Goal: Information Seeking & Learning: Learn about a topic

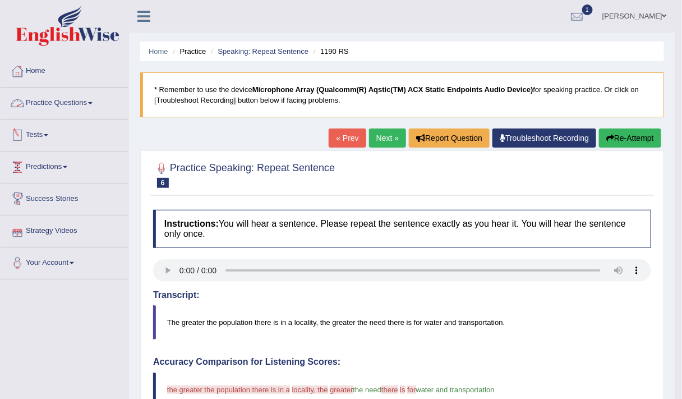
click at [48, 100] on link "Practice Questions" at bounding box center [65, 102] width 128 height 28
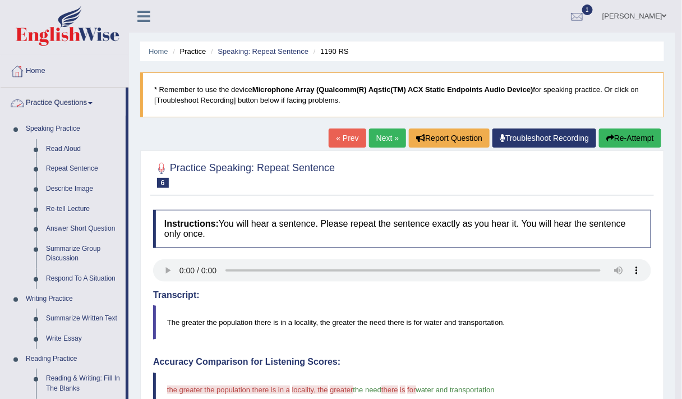
click at [31, 68] on link "Home" at bounding box center [65, 70] width 128 height 28
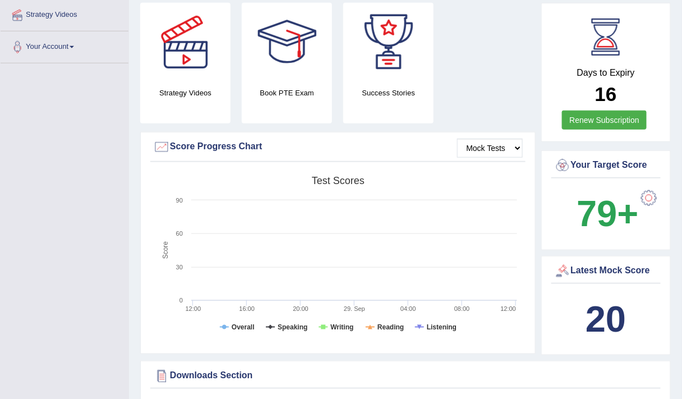
scroll to position [216, 0]
click at [608, 206] on b "79+" at bounding box center [608, 213] width 62 height 41
click at [611, 298] on b "20" at bounding box center [606, 318] width 40 height 41
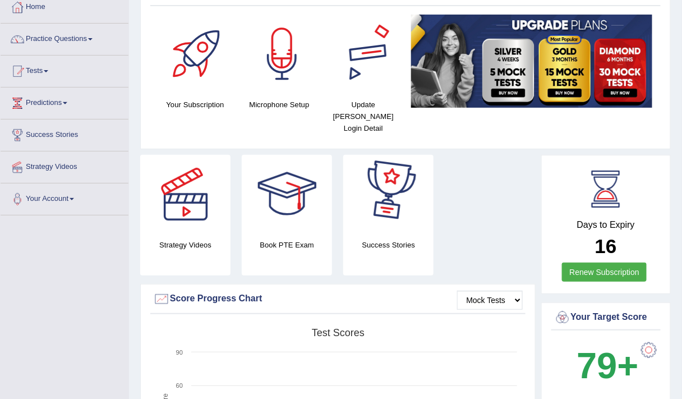
scroll to position [0, 0]
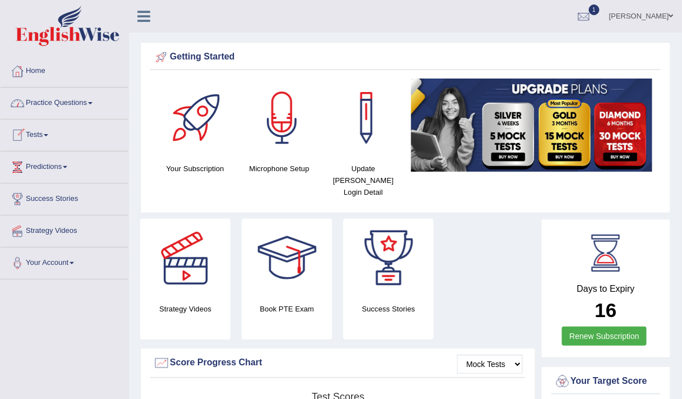
click at [57, 97] on link "Practice Questions" at bounding box center [65, 102] width 128 height 28
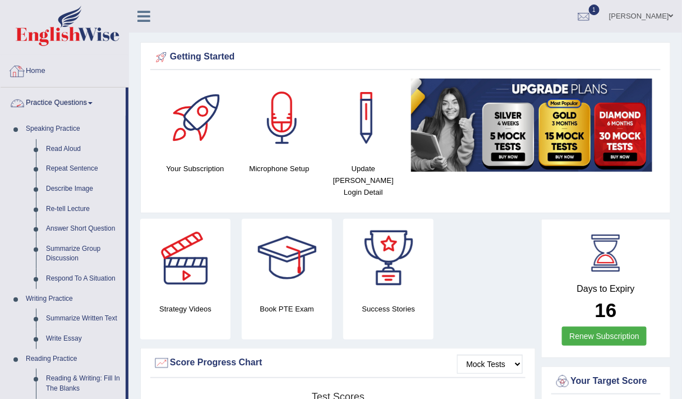
click at [35, 68] on link "Home" at bounding box center [65, 70] width 128 height 28
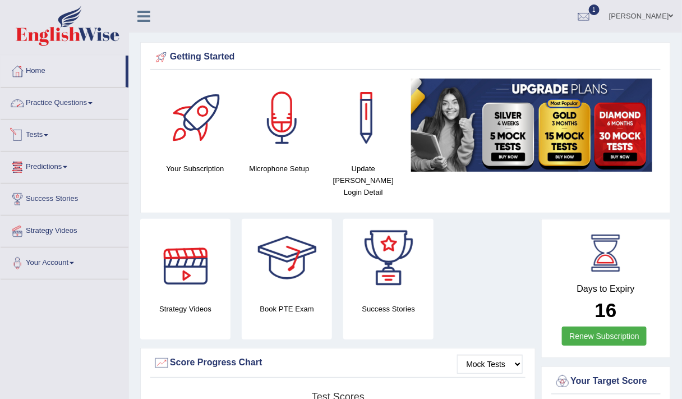
click at [70, 94] on link "Practice Questions" at bounding box center [65, 102] width 128 height 28
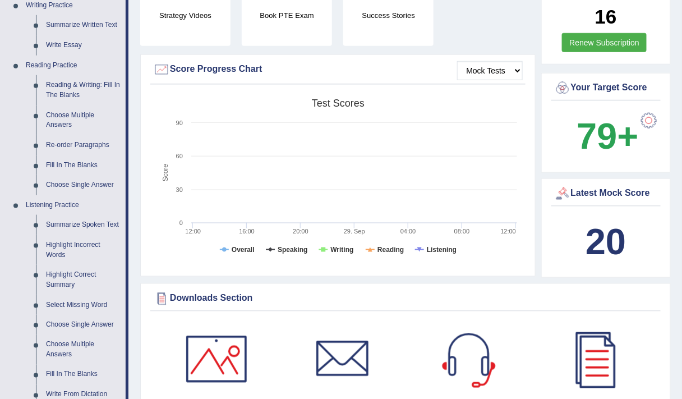
scroll to position [294, 0]
click at [72, 159] on link "Fill In The Blanks" at bounding box center [83, 165] width 85 height 20
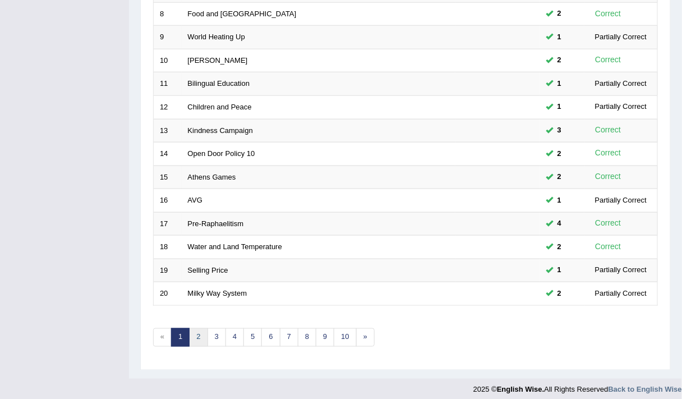
click at [205, 332] on link "2" at bounding box center [198, 337] width 19 height 19
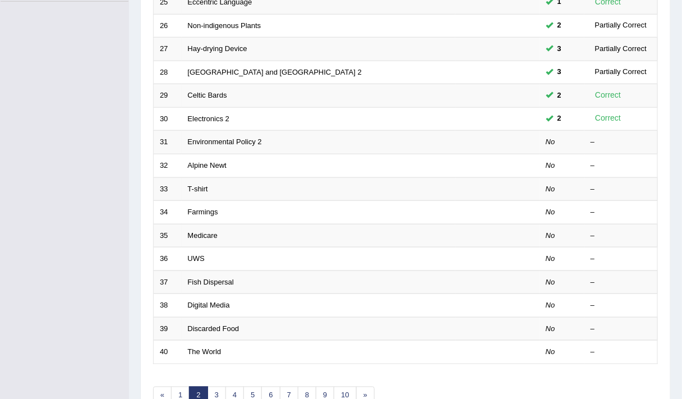
scroll to position [279, 0]
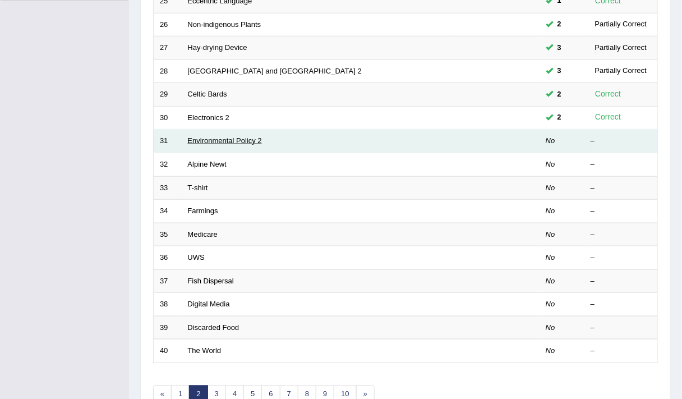
click at [200, 136] on link "Environmental Policy 2" at bounding box center [225, 140] width 74 height 8
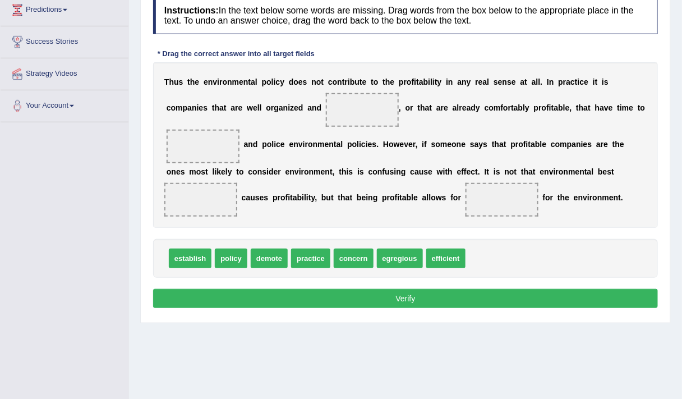
scroll to position [158, 0]
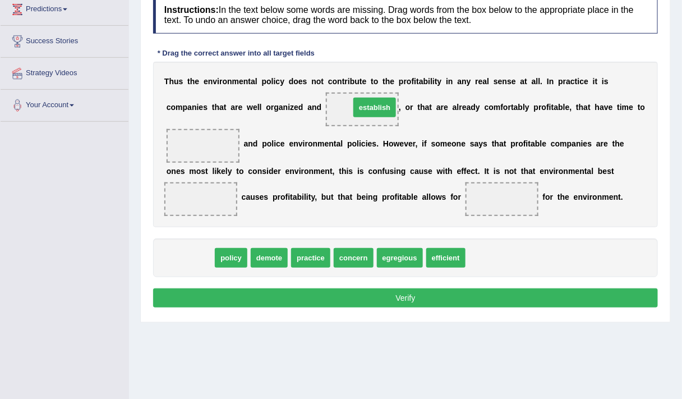
drag, startPoint x: 185, startPoint y: 257, endPoint x: 369, endPoint y: 107, distance: 237.6
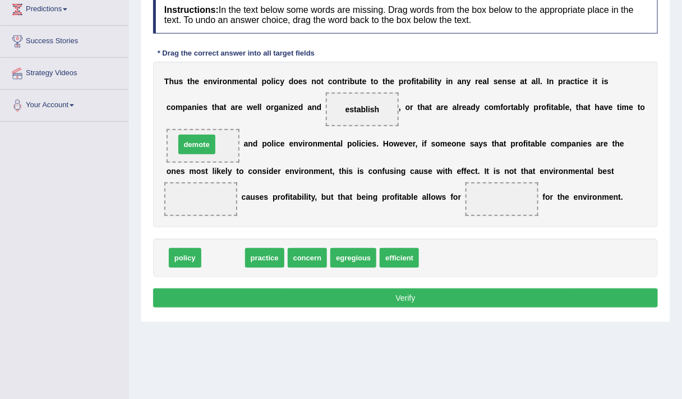
drag, startPoint x: 225, startPoint y: 254, endPoint x: 194, endPoint y: 145, distance: 114.0
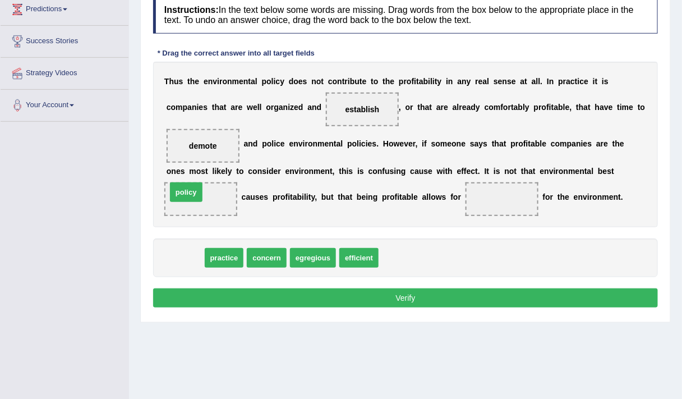
drag, startPoint x: 193, startPoint y: 252, endPoint x: 194, endPoint y: 186, distance: 65.6
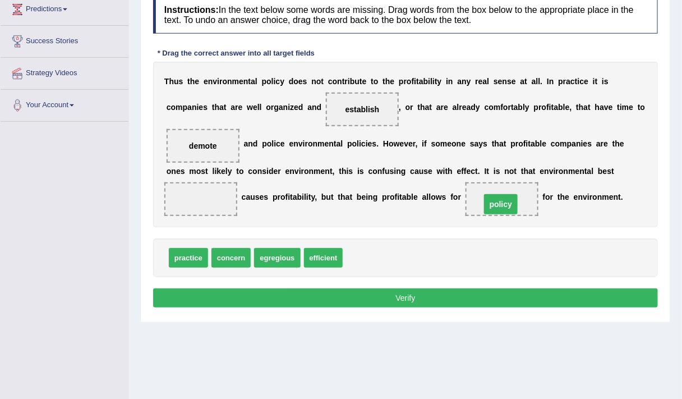
drag, startPoint x: 203, startPoint y: 200, endPoint x: 503, endPoint y: 204, distance: 300.1
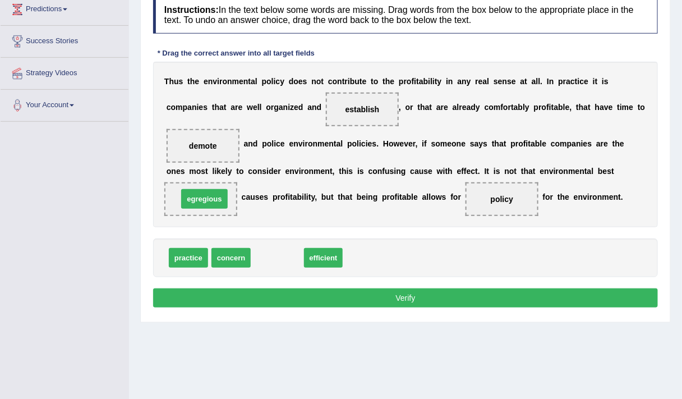
drag, startPoint x: 270, startPoint y: 255, endPoint x: 197, endPoint y: 196, distance: 93.7
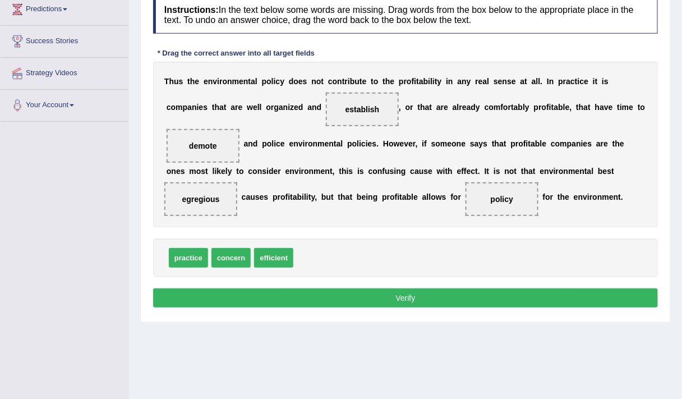
click at [281, 293] on button "Verify" at bounding box center [405, 297] width 505 height 19
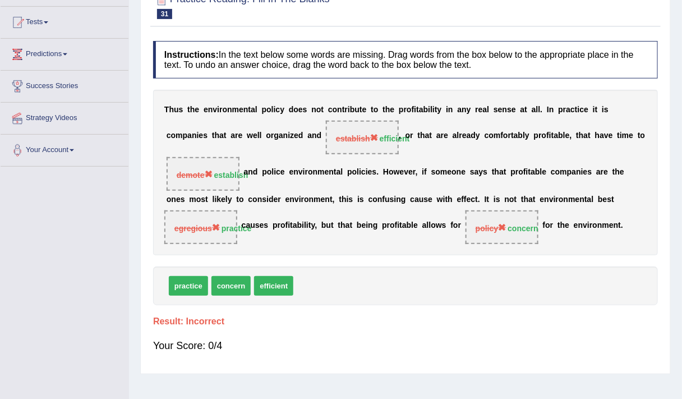
scroll to position [0, 0]
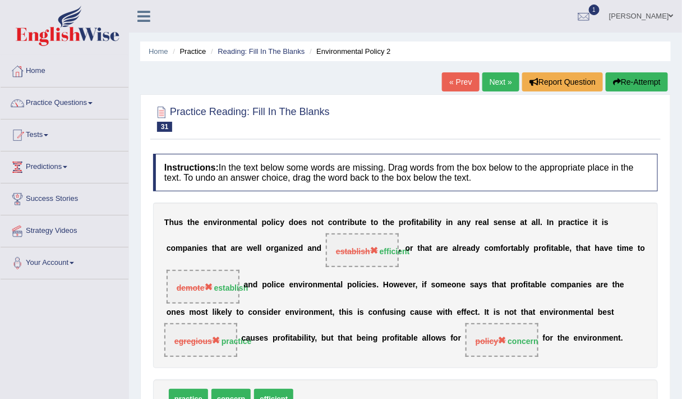
click at [640, 84] on button "Re-Attempt" at bounding box center [637, 81] width 62 height 19
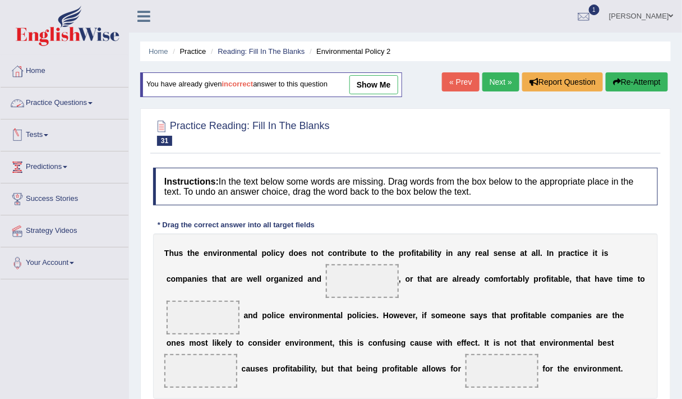
click at [65, 100] on link "Practice Questions" at bounding box center [65, 102] width 128 height 28
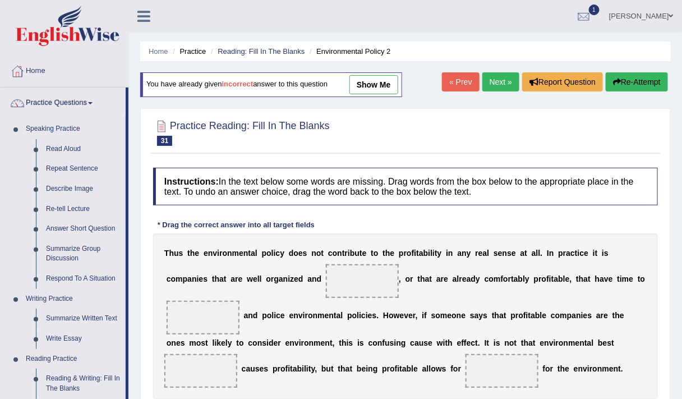
click at [64, 35] on img at bounding box center [68, 26] width 104 height 40
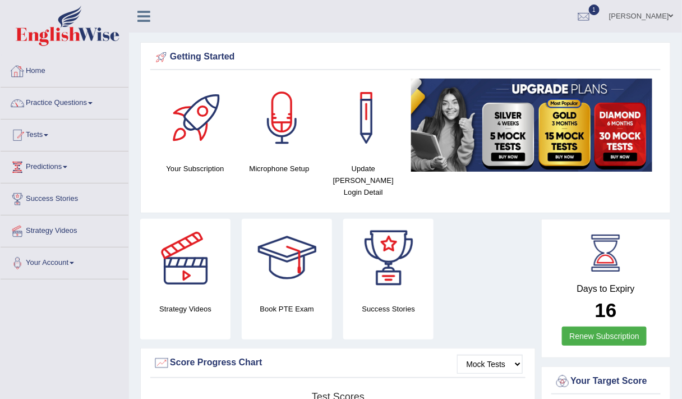
click at [104, 72] on link "Home" at bounding box center [65, 70] width 128 height 28
click at [104, 72] on link "Home" at bounding box center [63, 70] width 125 height 28
click at [153, 12] on link at bounding box center [144, 15] width 30 height 17
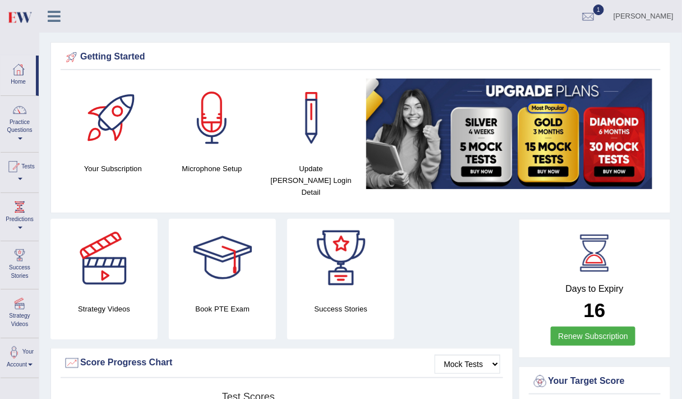
click at [53, 13] on icon at bounding box center [54, 16] width 13 height 15
